Goal: Task Accomplishment & Management: Complete application form

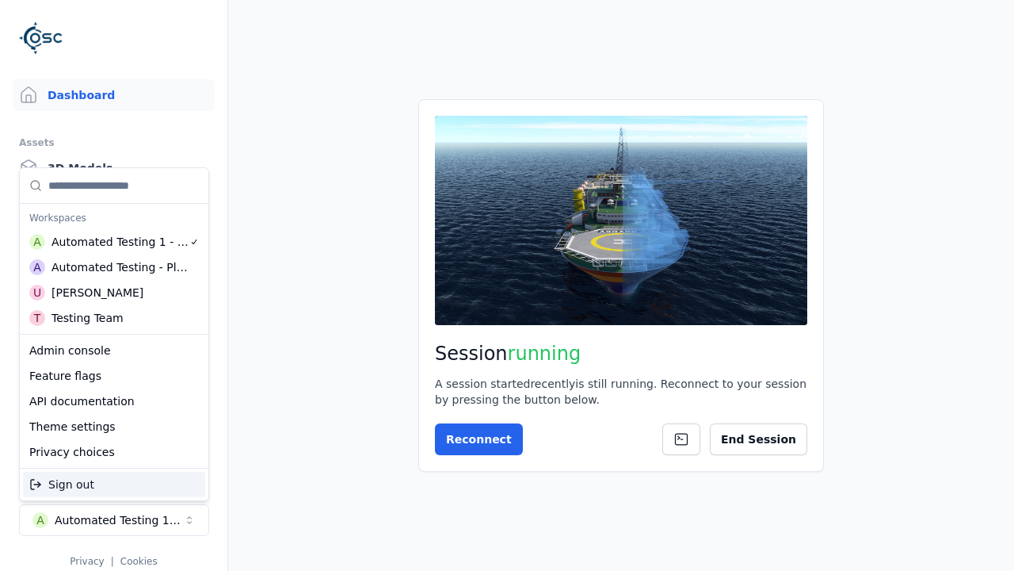
click at [114, 350] on div "Admin console" at bounding box center [114, 350] width 182 height 25
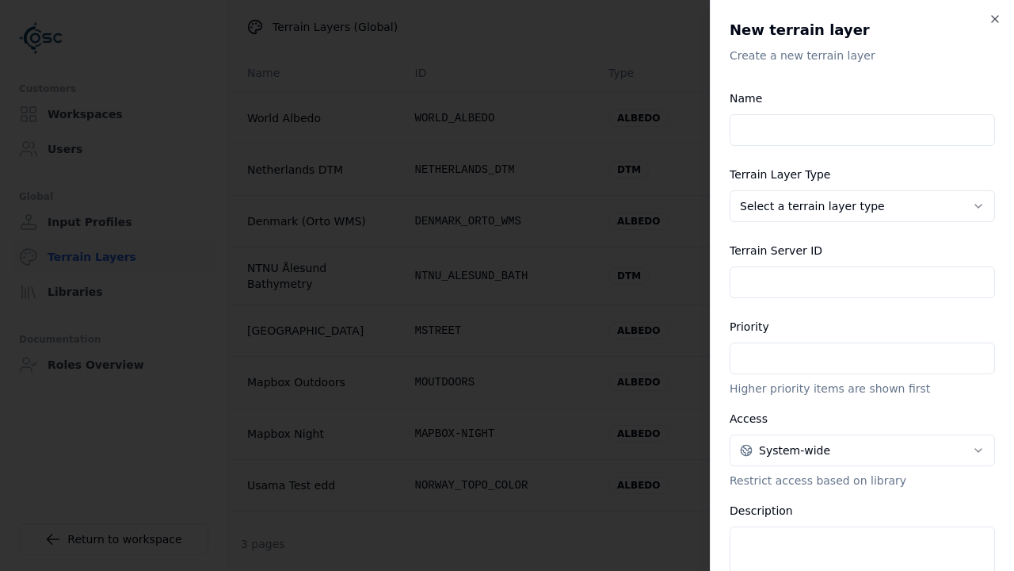
click at [862, 130] on input "Name" at bounding box center [863, 130] width 266 height 32
type input "**********"
